Goal: Transaction & Acquisition: Purchase product/service

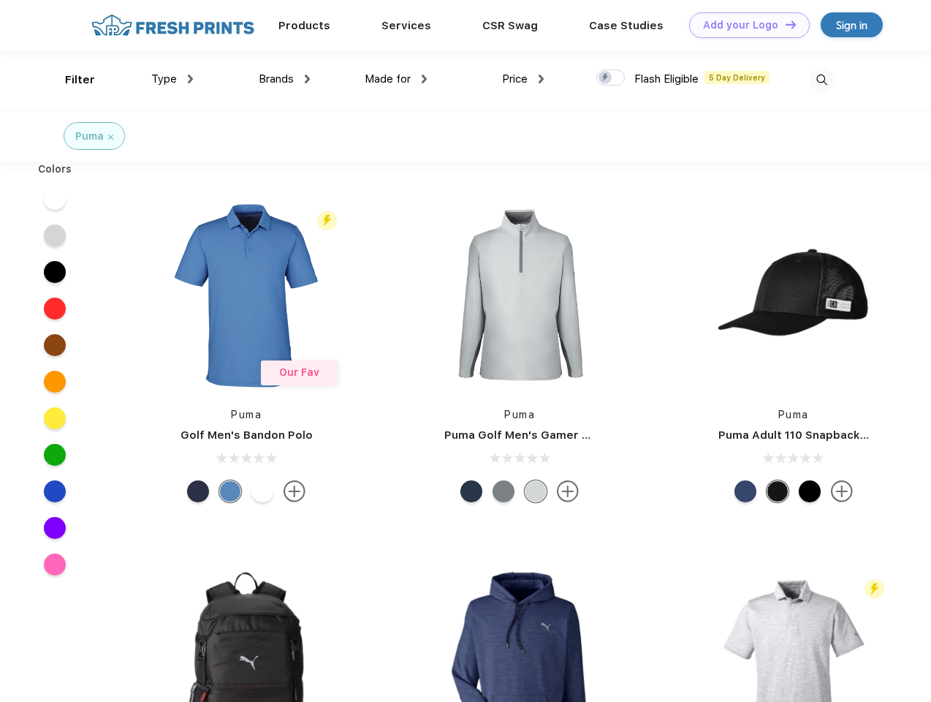
click at [744, 25] on link "Add your Logo Design Tool" at bounding box center [749, 25] width 121 height 26
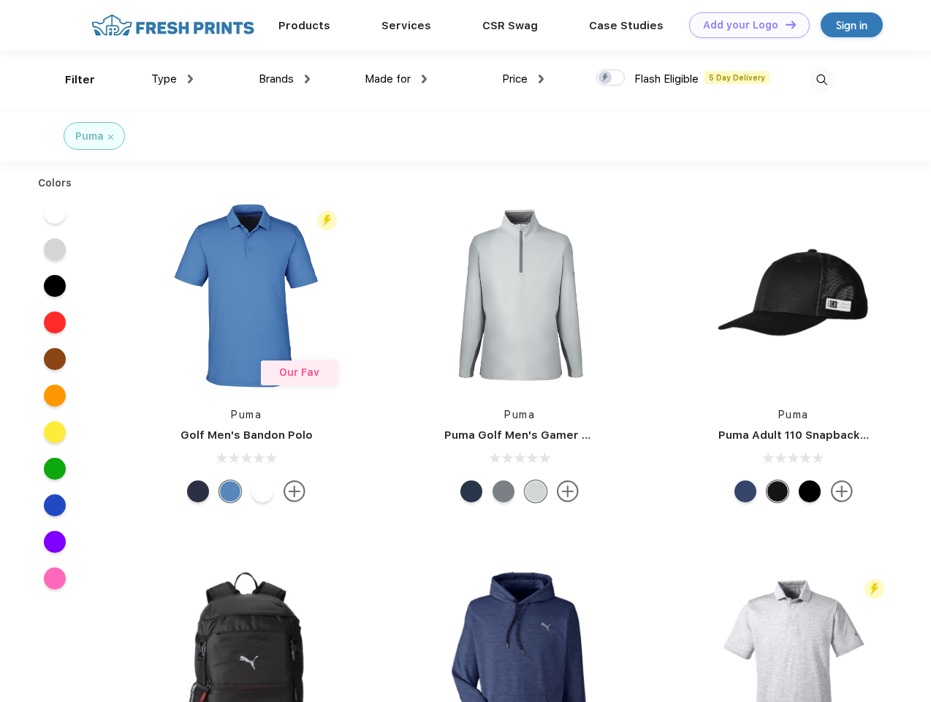
click at [0, 0] on div "Design Tool" at bounding box center [0, 0] width 0 height 0
click at [784, 24] on link "Add your Logo Design Tool" at bounding box center [749, 25] width 121 height 26
click at [70, 80] on div "Filter" at bounding box center [80, 80] width 30 height 17
click at [173, 79] on span "Type" at bounding box center [164, 78] width 26 height 13
click at [284, 79] on span "Brands" at bounding box center [276, 78] width 35 height 13
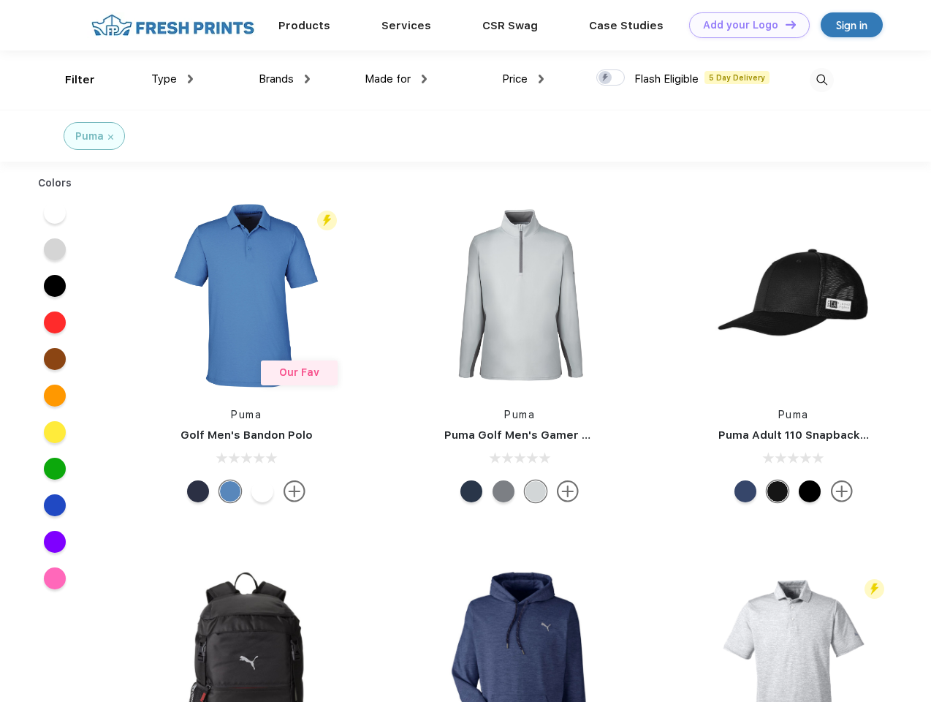
click at [396, 79] on span "Made for" at bounding box center [388, 78] width 46 height 13
click at [523, 79] on span "Price" at bounding box center [515, 78] width 26 height 13
click at [611, 78] on div at bounding box center [611, 77] width 29 height 16
click at [606, 78] on input "checkbox" at bounding box center [602, 74] width 10 height 10
click at [822, 80] on img at bounding box center [822, 80] width 24 height 24
